Goal: Check status: Check status

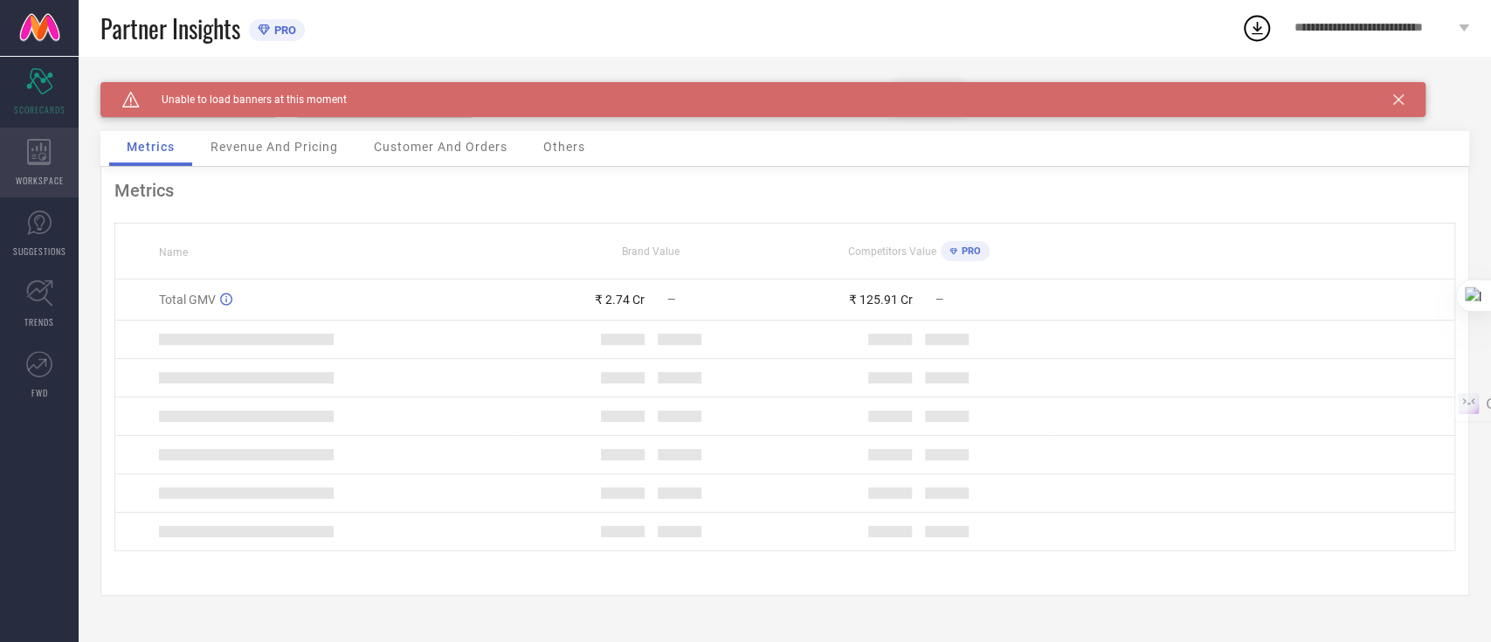
drag, startPoint x: 0, startPoint y: 0, endPoint x: 63, endPoint y: 158, distance: 170.2
click at [63, 158] on div "WORKSPACE" at bounding box center [39, 163] width 79 height 70
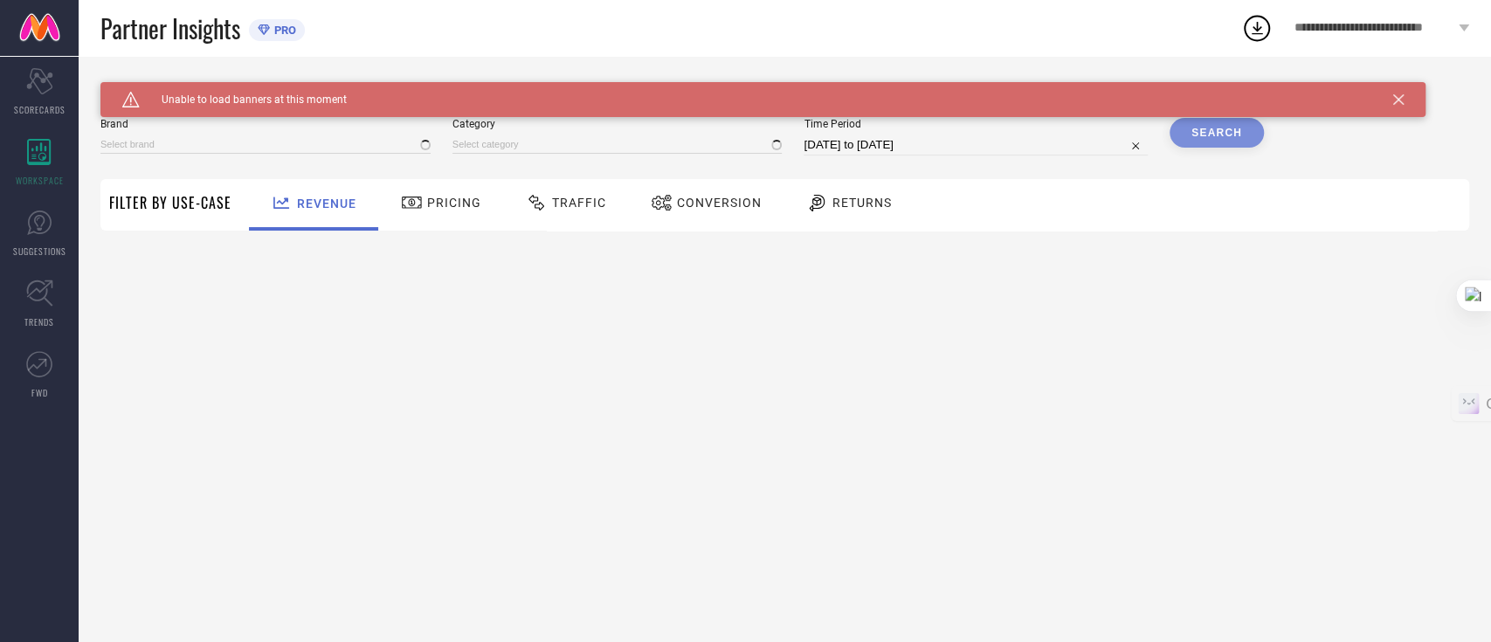
type input "GLOBUS"
type input "All"
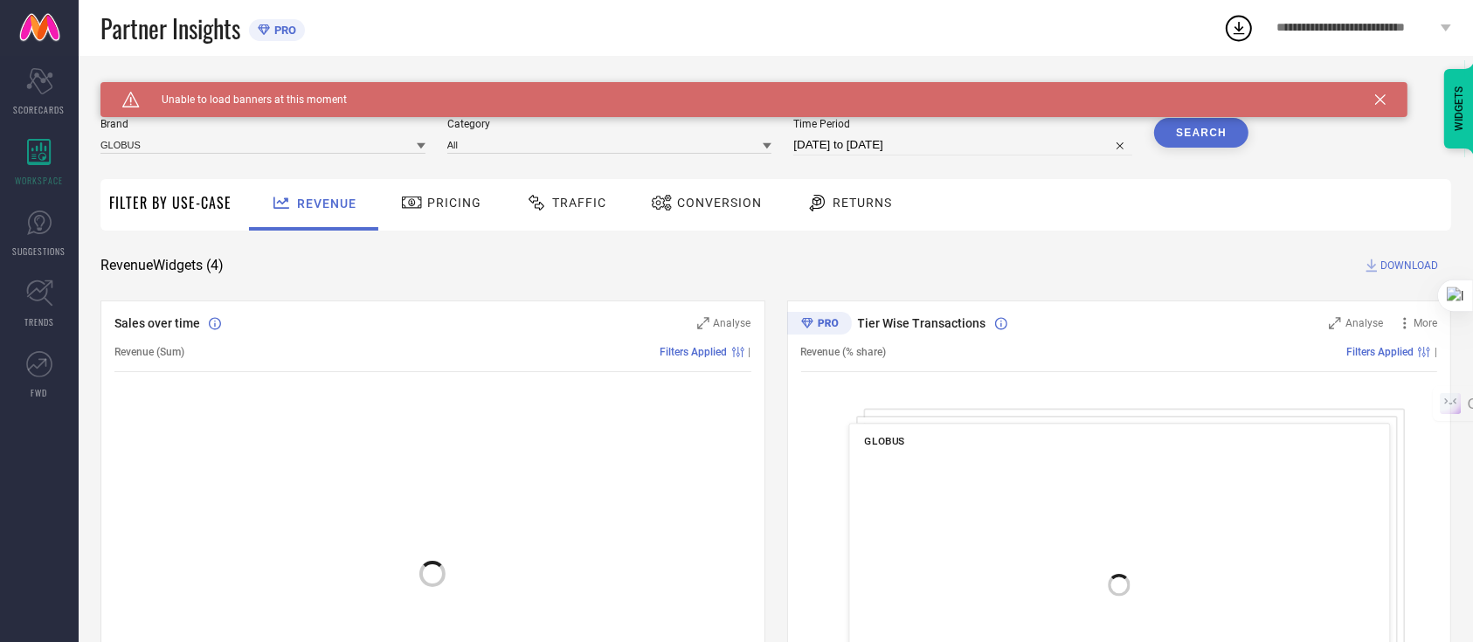
click at [575, 231] on div "SYSTEM WORKSPACE Brand GLOBUS Category All Time Period [DATE] to [DATE] Search …" at bounding box center [775, 639] width 1351 height 1114
click at [573, 208] on span "Traffic" at bounding box center [579, 203] width 54 height 14
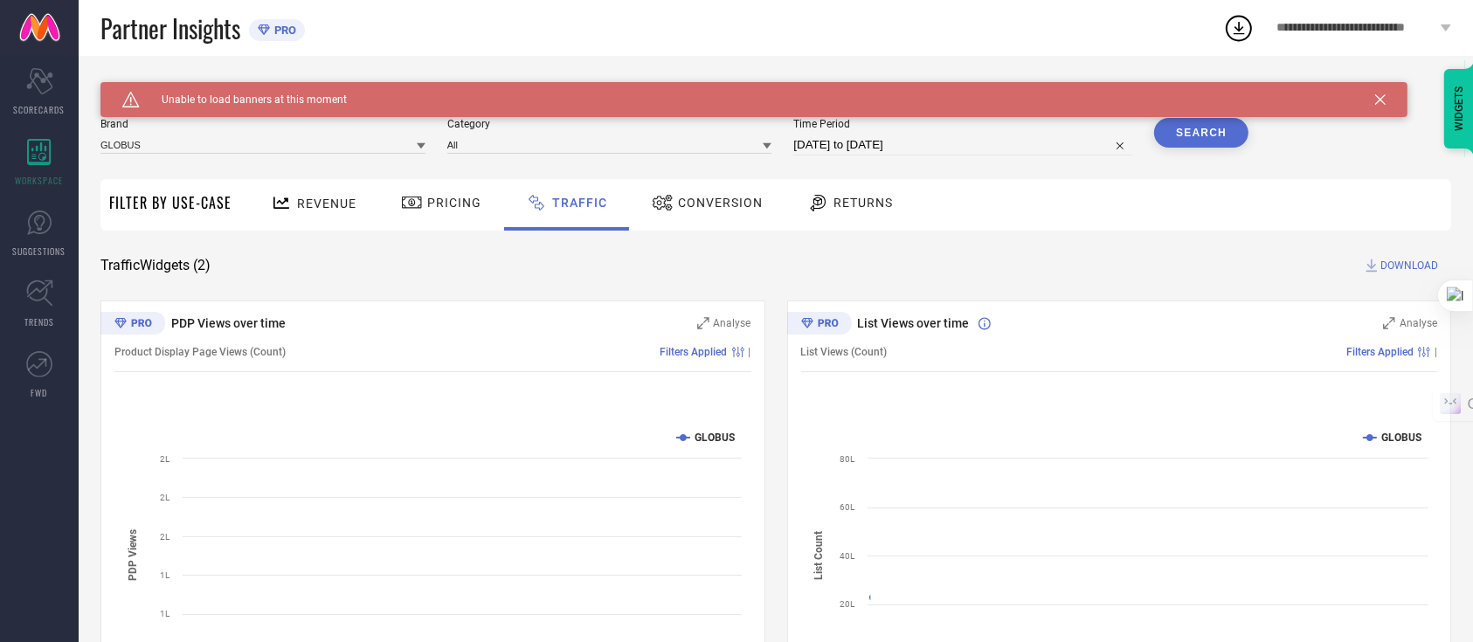
click at [878, 143] on input "[DATE] to [DATE]" at bounding box center [962, 145] width 339 height 21
select select "7"
select select "2025"
select select "8"
select select "2025"
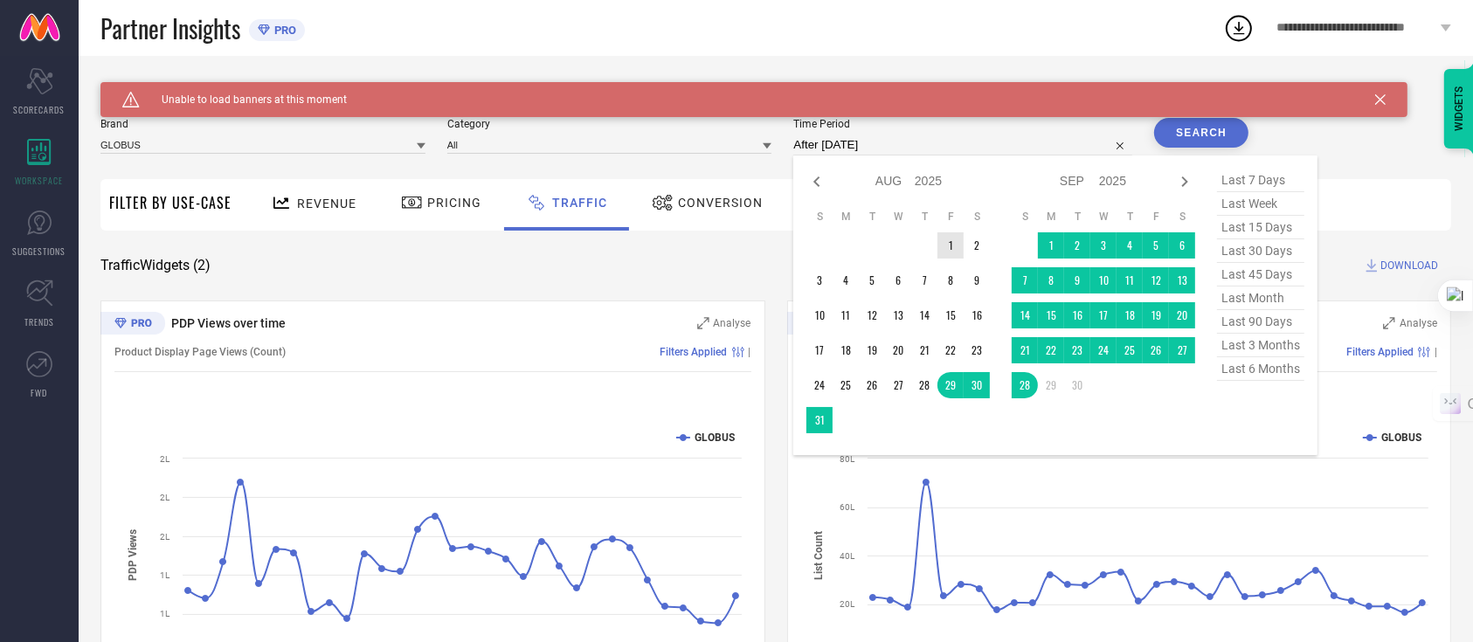
click at [942, 244] on td "1" at bounding box center [950, 245] width 26 height 26
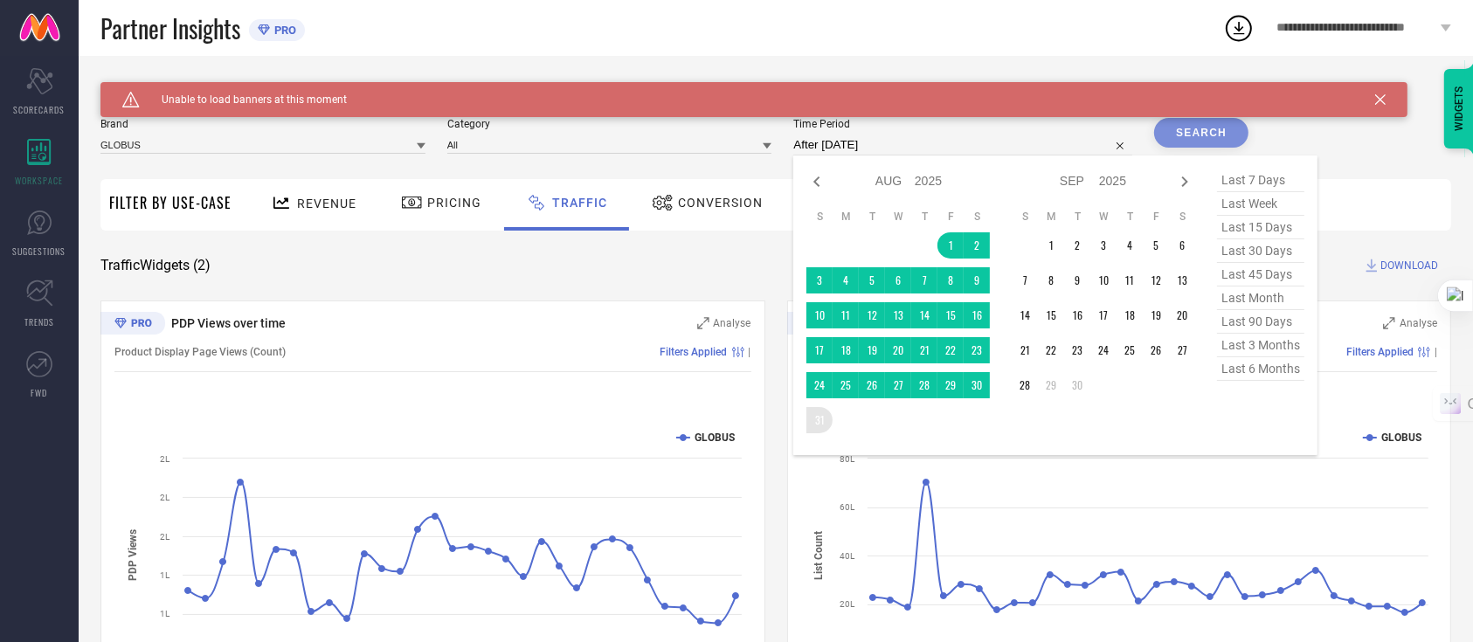
type input "[DATE] to [DATE]"
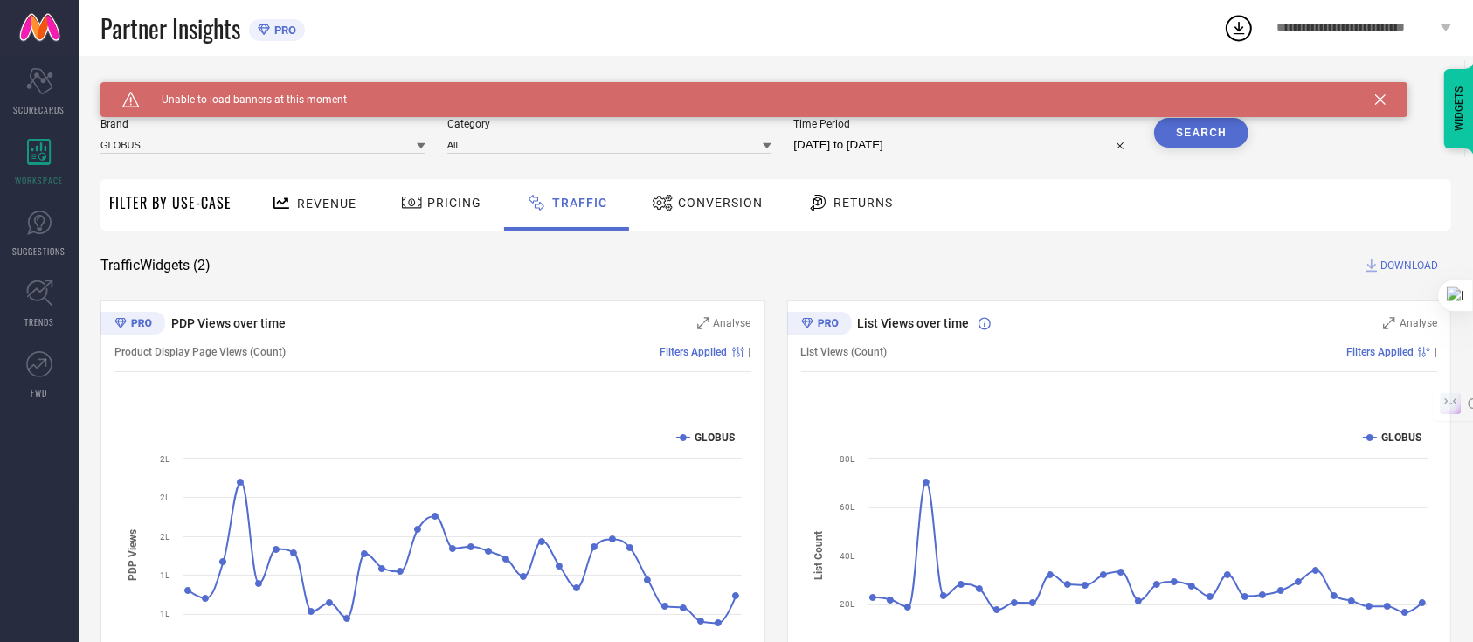
click at [1178, 136] on button "Search" at bounding box center [1201, 133] width 94 height 30
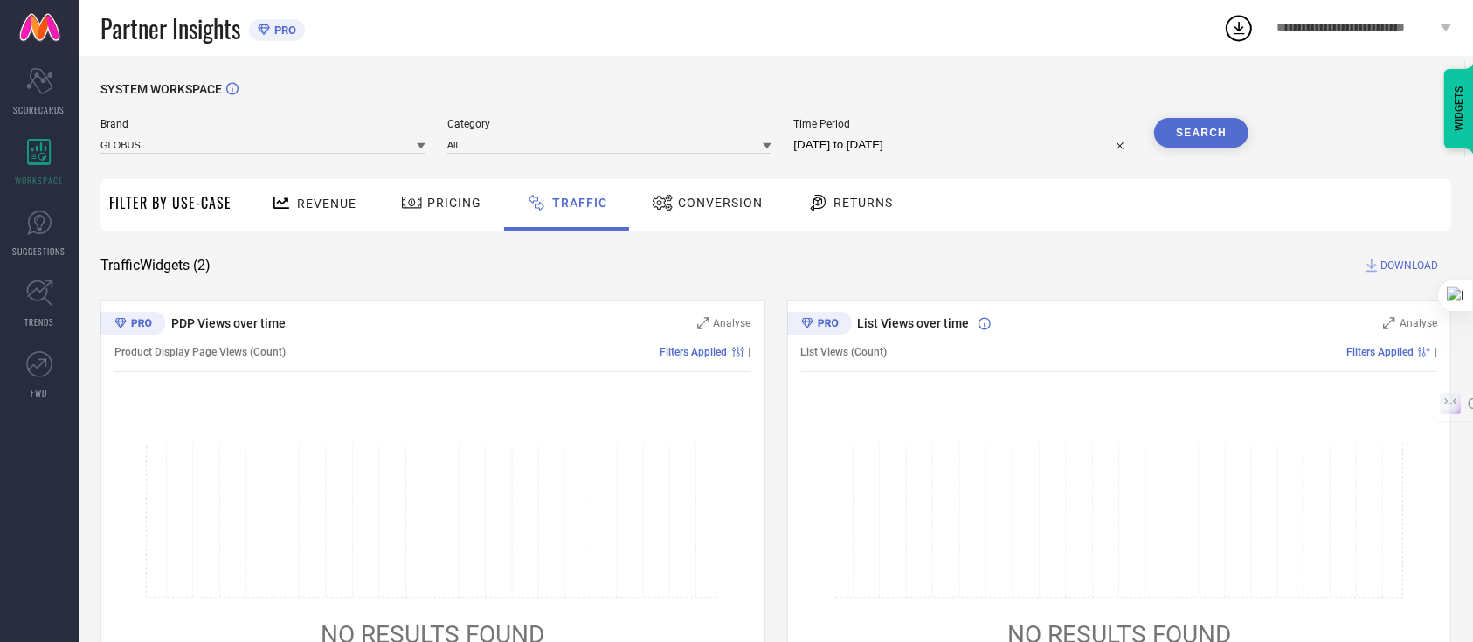
click at [1216, 119] on button "Search" at bounding box center [1201, 133] width 94 height 30
select select "7"
select select "2025"
select select "8"
select select "2025"
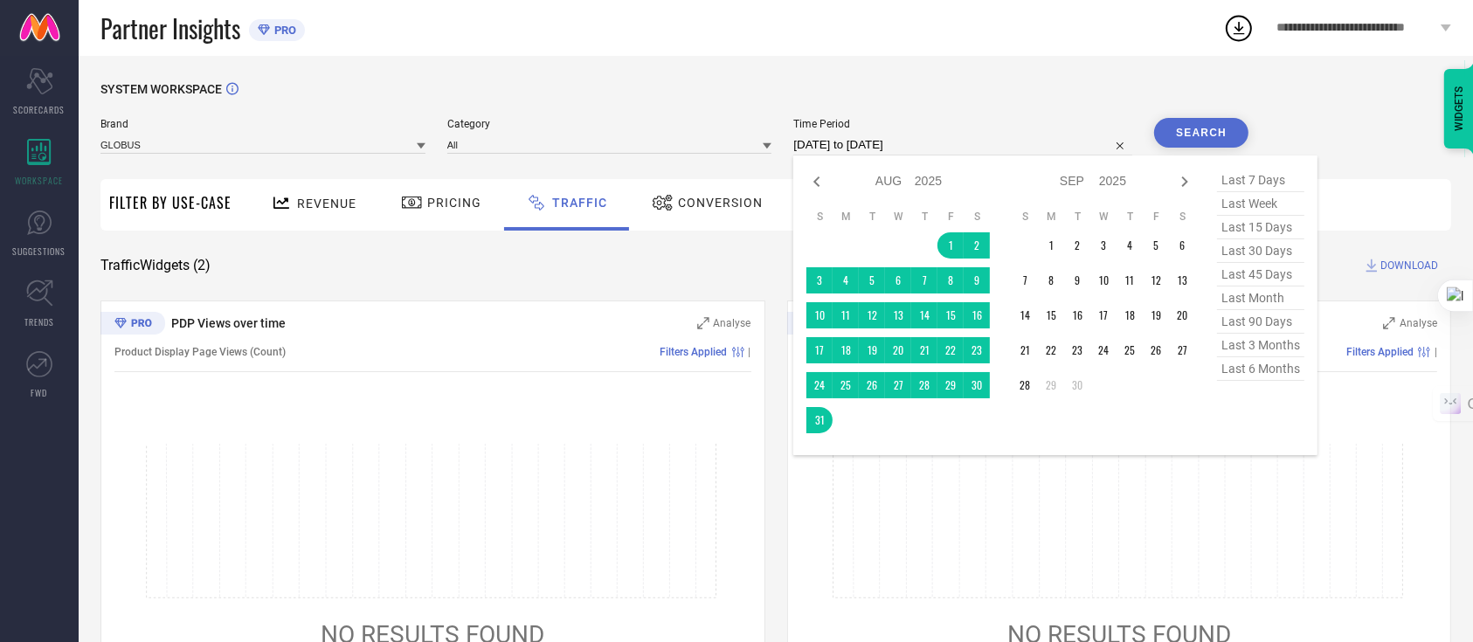
click at [842, 147] on input "[DATE] to [DATE]" at bounding box center [962, 145] width 339 height 21
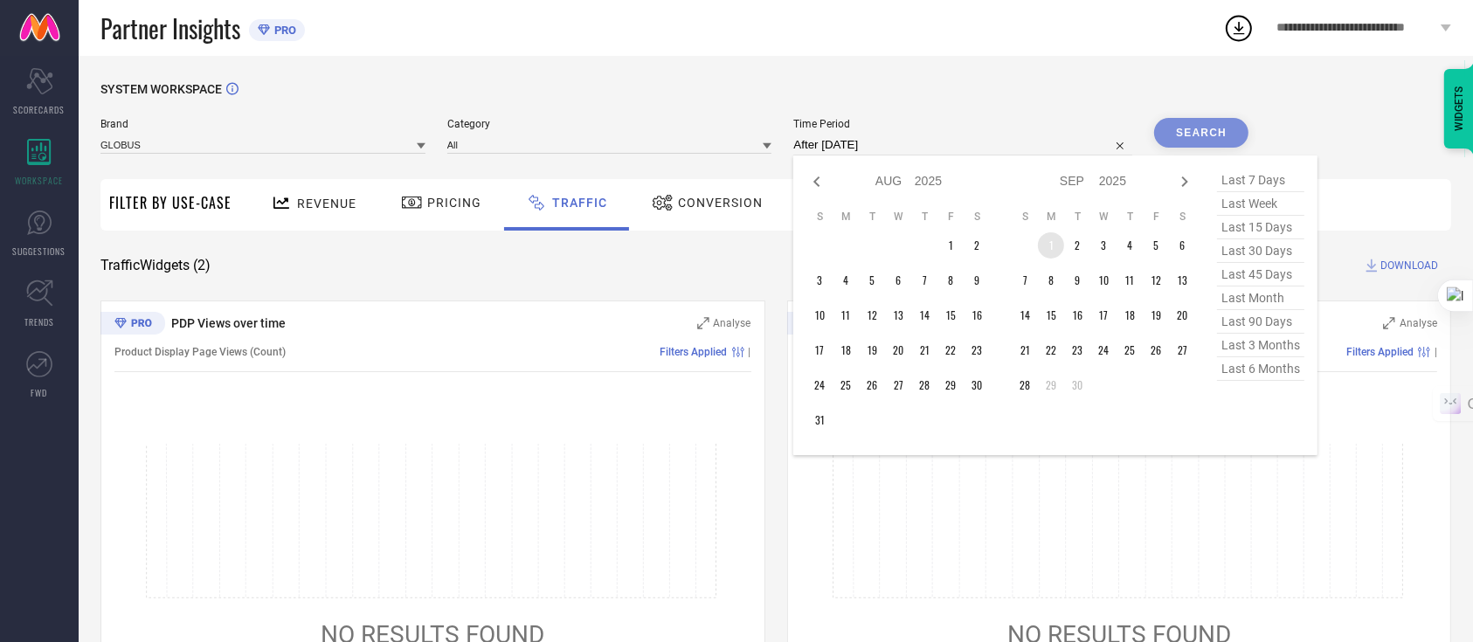
click at [1054, 250] on td "1" at bounding box center [1051, 245] width 26 height 26
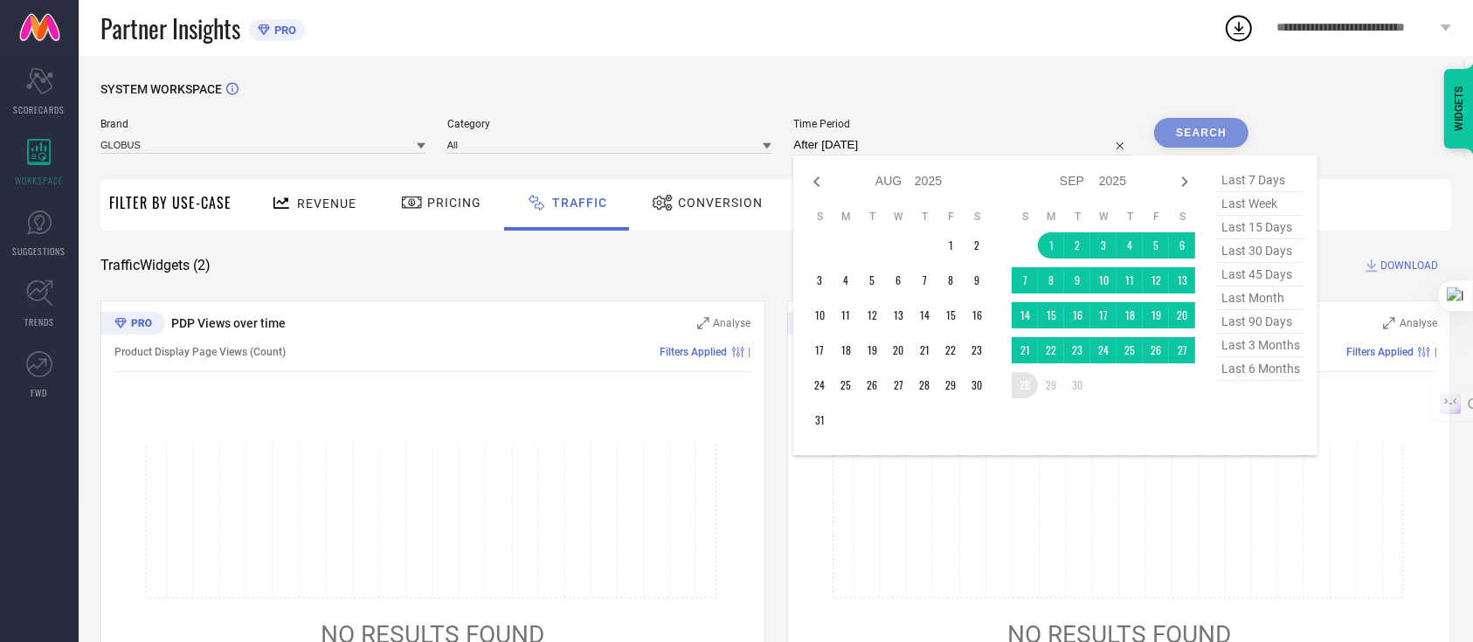
type input "[DATE] to [DATE]"
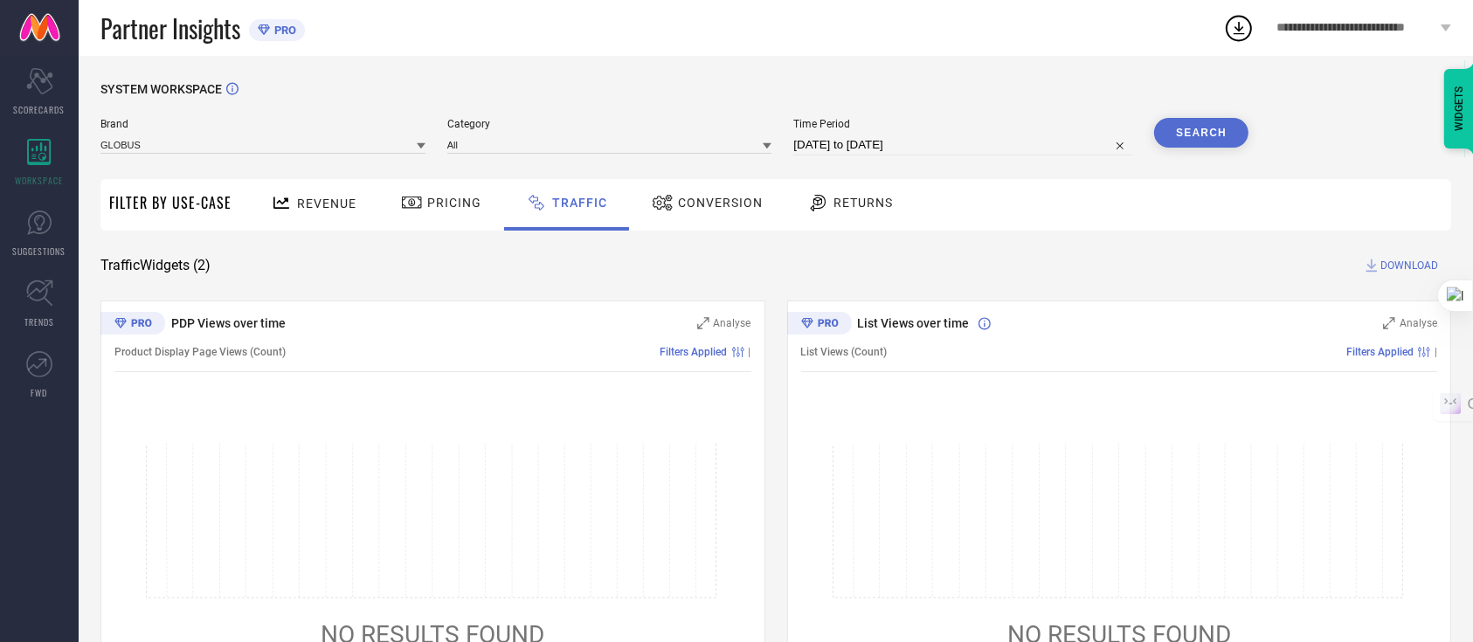
click at [1185, 135] on button "Search" at bounding box center [1201, 133] width 94 height 30
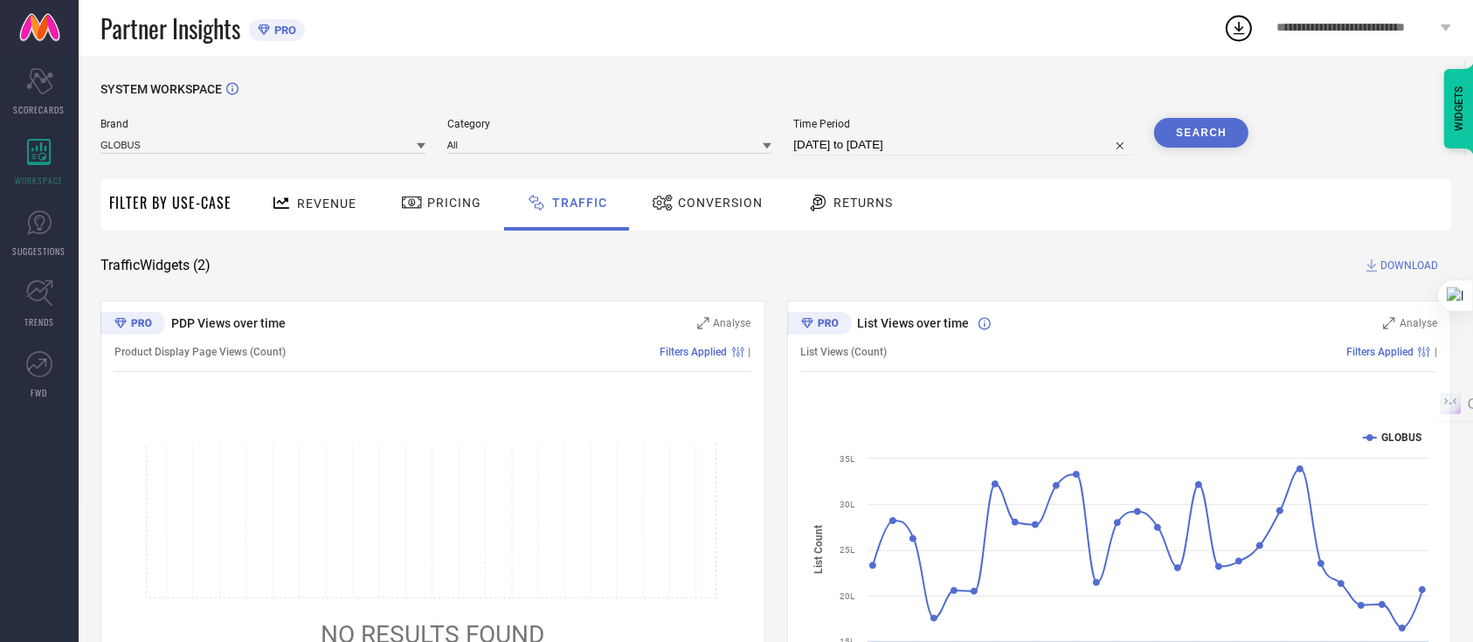
scroll to position [121, 0]
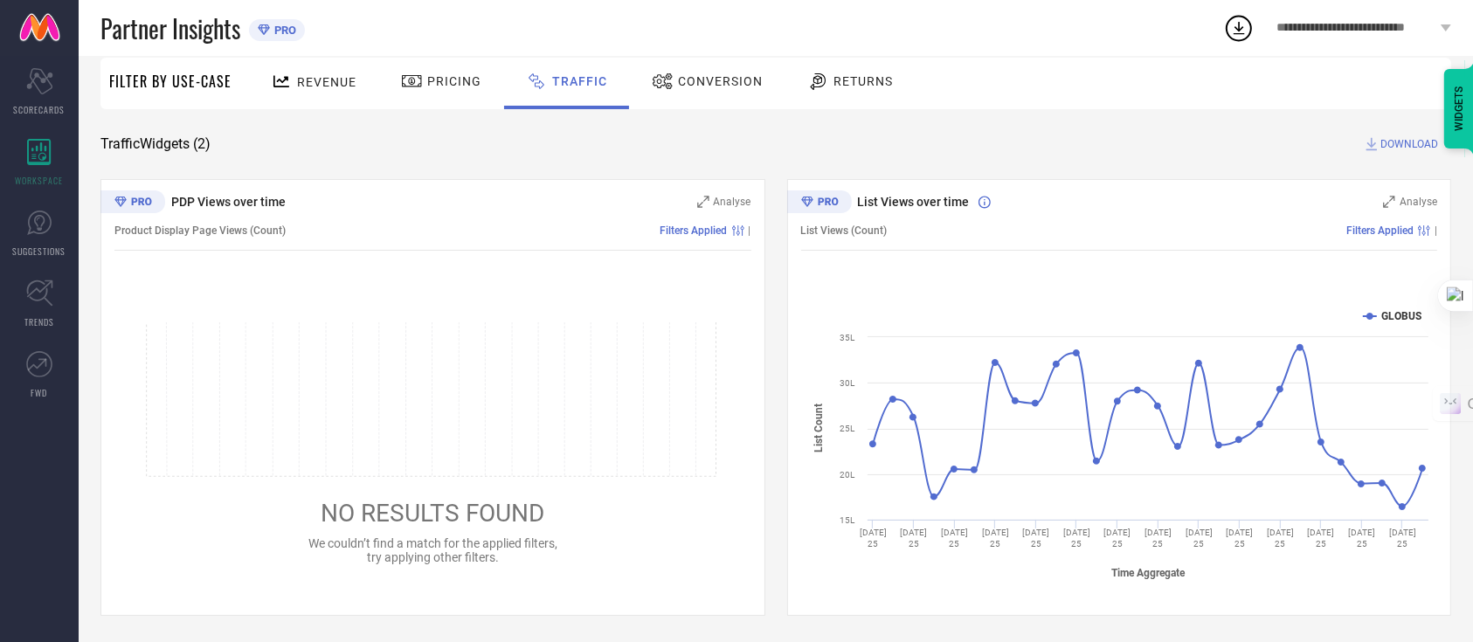
click at [709, 69] on div "Conversion" at bounding box center [707, 81] width 120 height 30
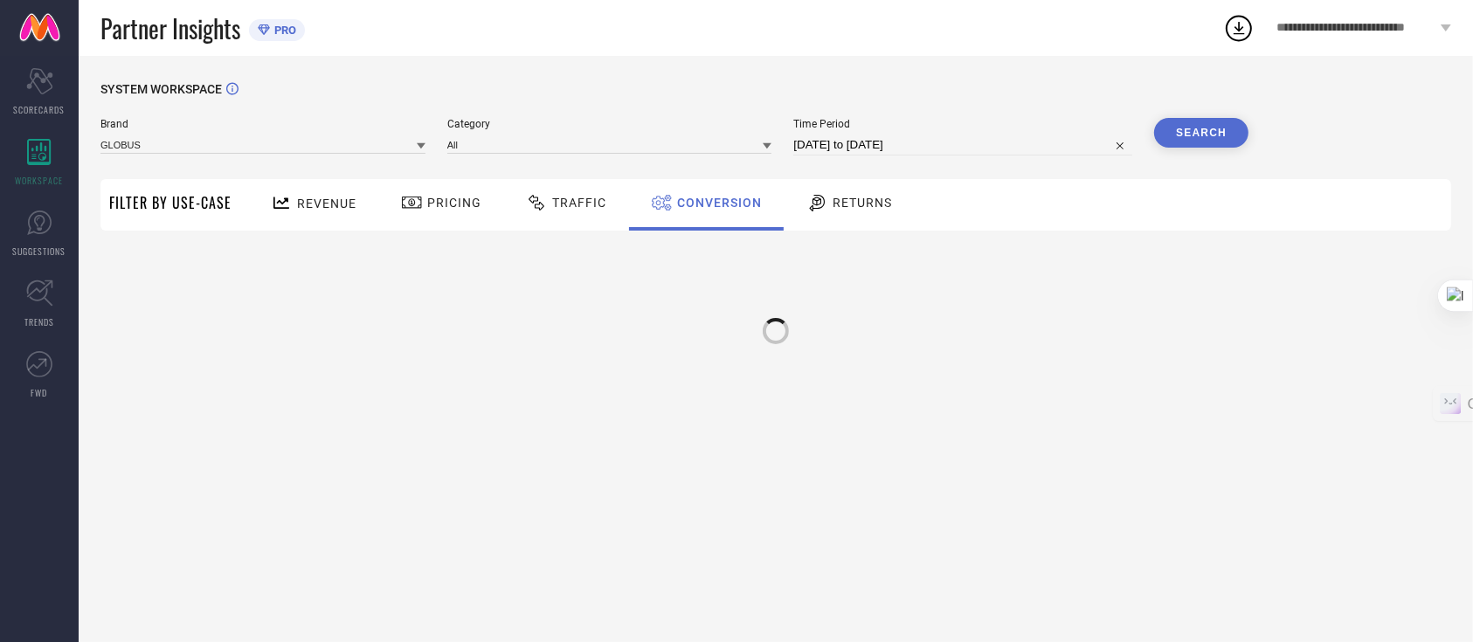
scroll to position [0, 0]
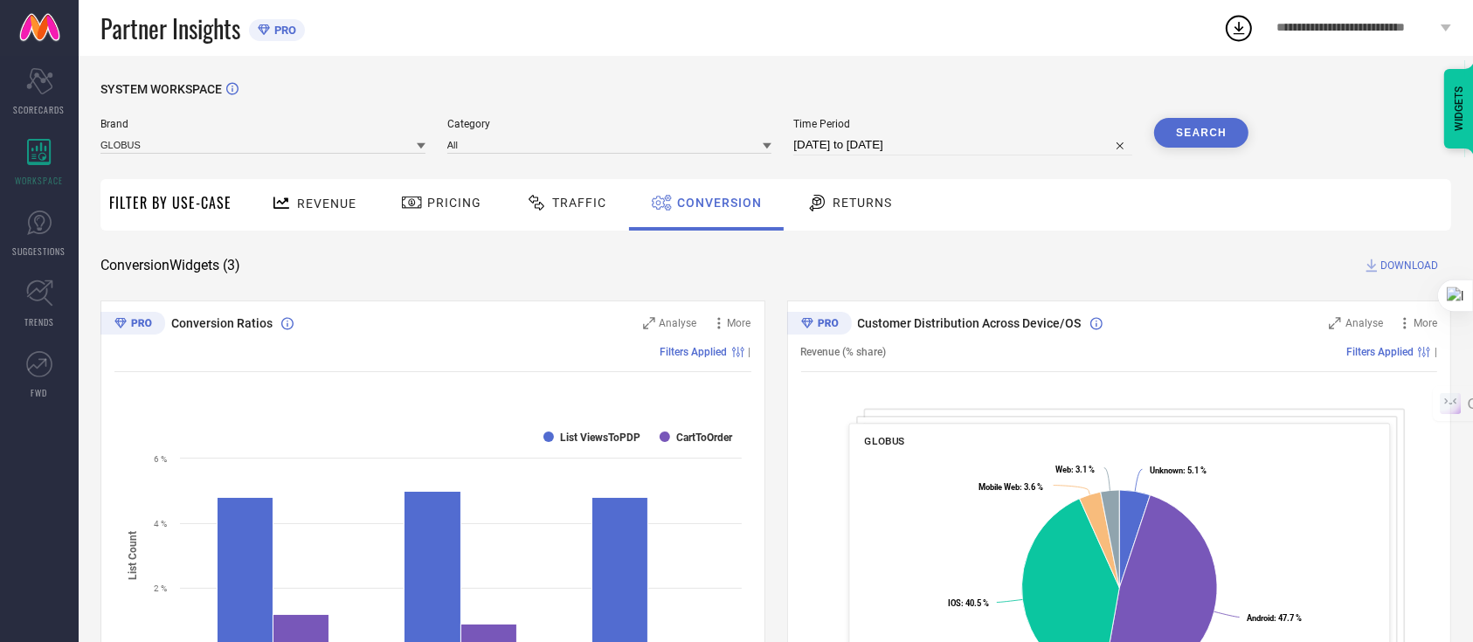
click at [577, 227] on div "Traffic" at bounding box center [566, 205] width 124 height 52
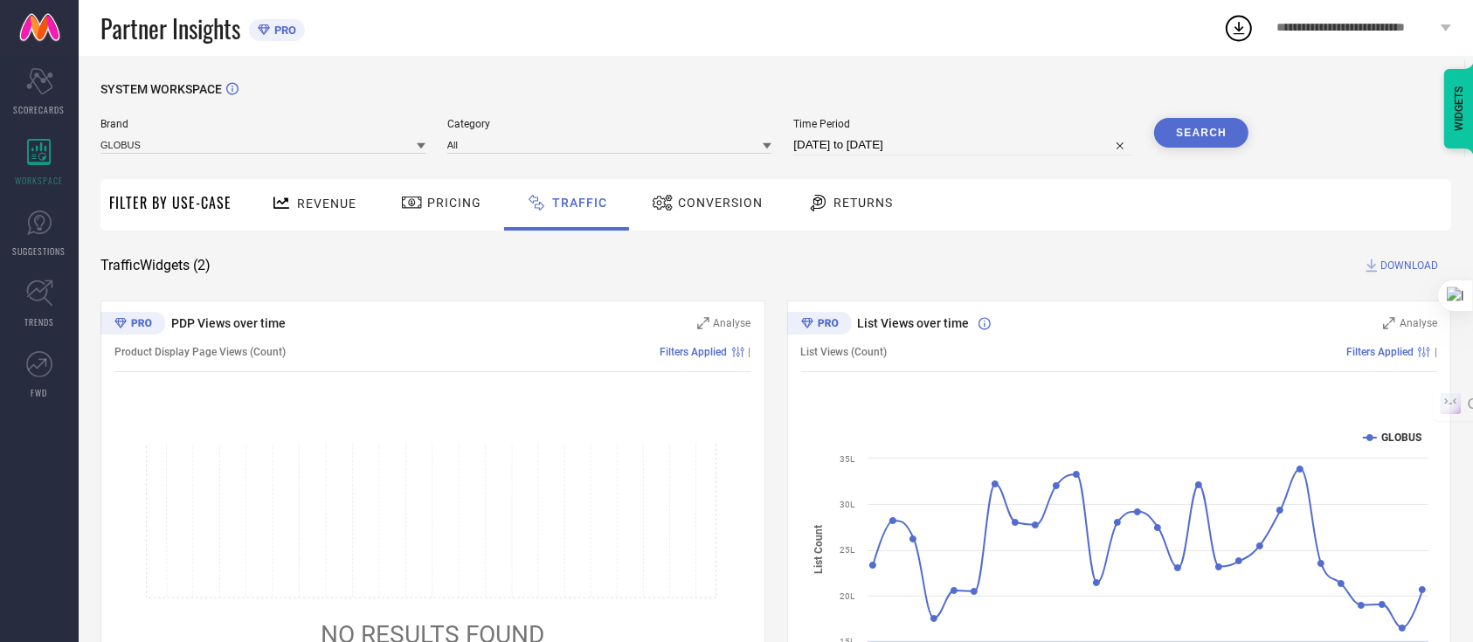
click at [577, 227] on div "Traffic" at bounding box center [566, 205] width 125 height 52
